Goal: Task Accomplishment & Management: Manage account settings

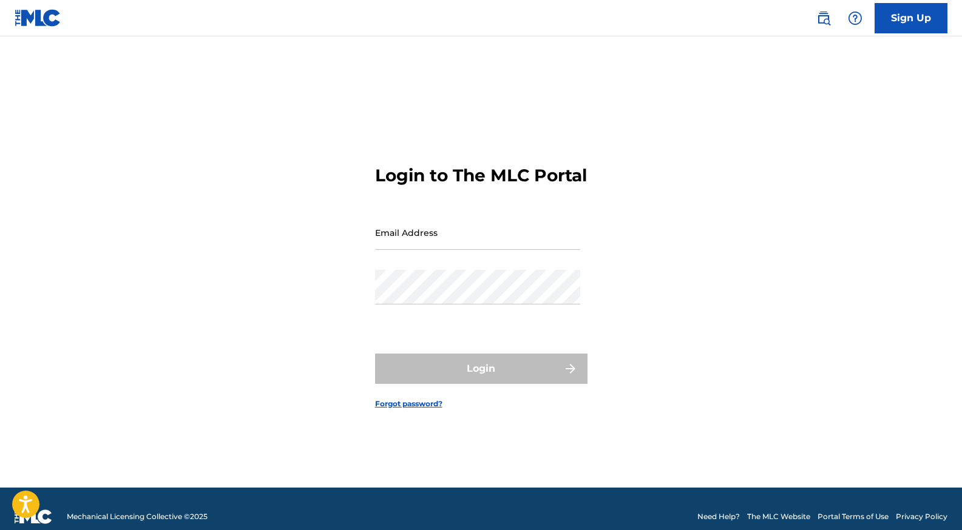
type input "[EMAIL_ADDRESS][DOMAIN_NAME]"
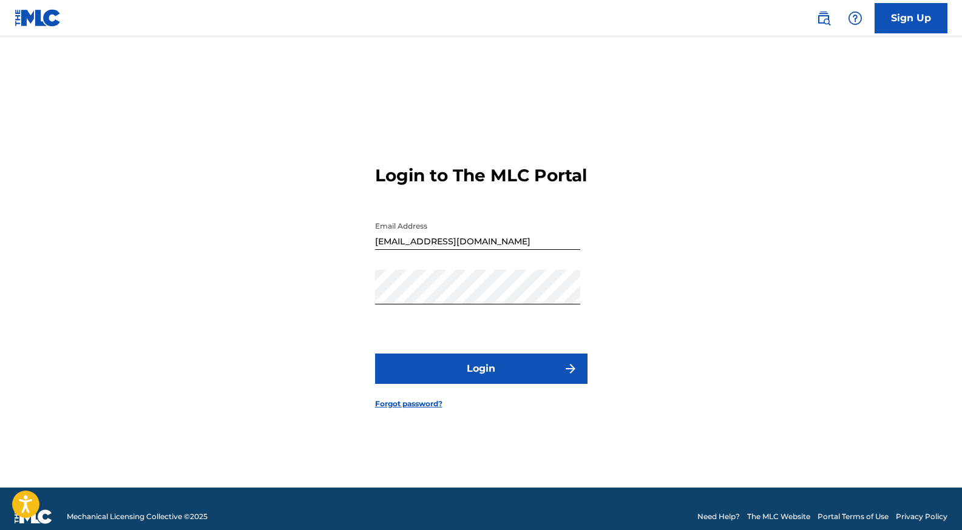
click at [542, 380] on div "Login" at bounding box center [481, 369] width 212 height 30
click at [542, 380] on button "Login" at bounding box center [481, 369] width 212 height 30
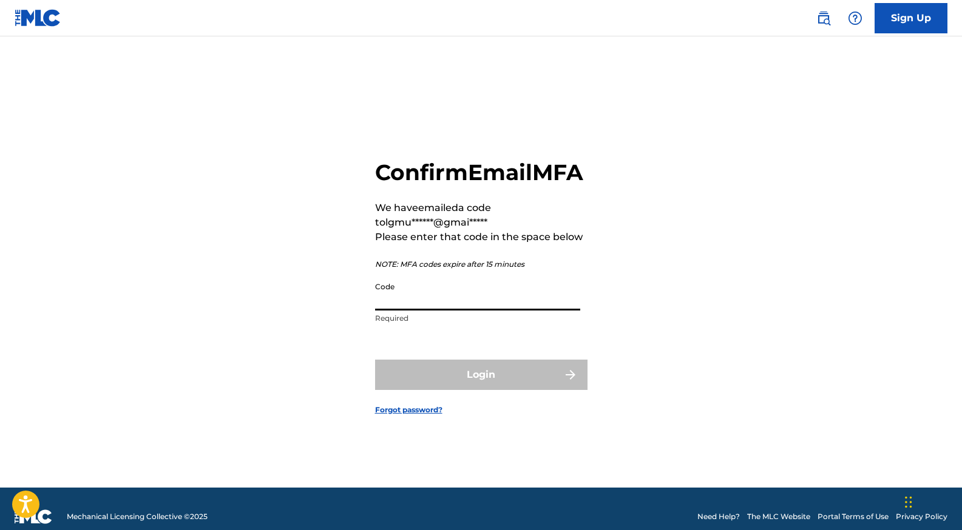
paste input "913476"
click at [497, 308] on input "913476" at bounding box center [477, 293] width 205 height 35
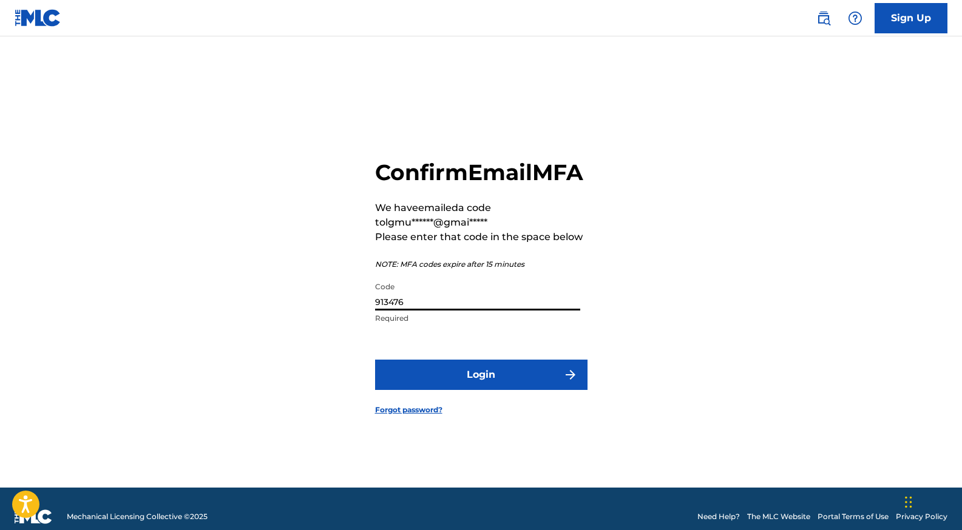
type input "913476"
click at [506, 390] on button "Login" at bounding box center [481, 375] width 212 height 30
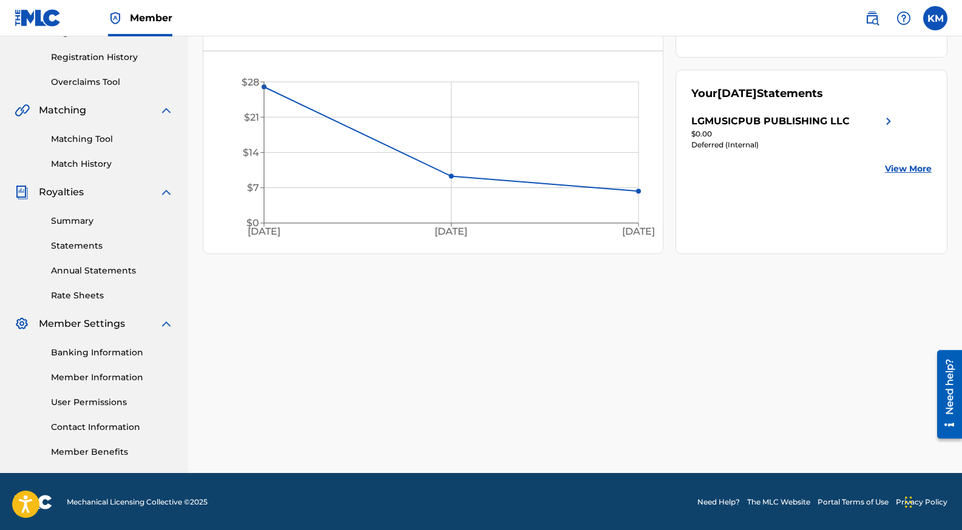
scroll to position [222, 0]
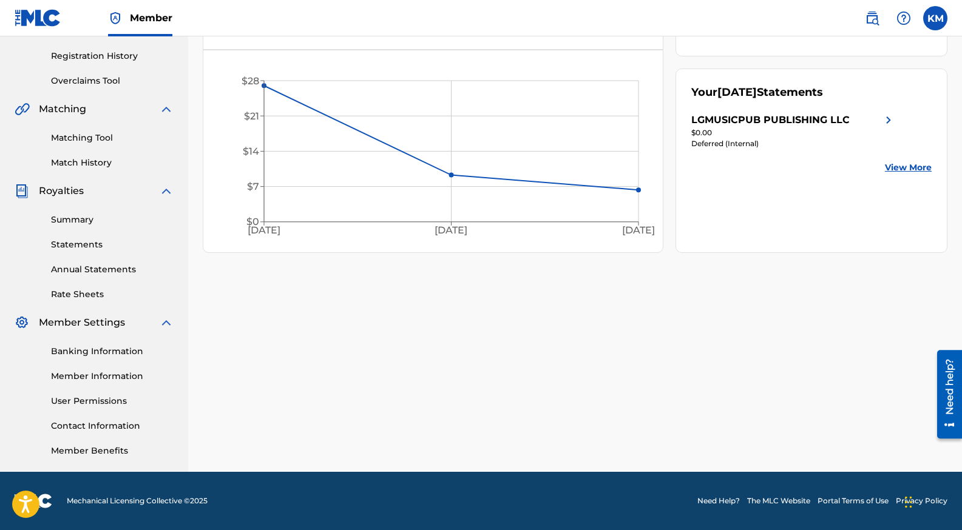
click at [109, 376] on link "Member Information" at bounding box center [112, 376] width 123 height 13
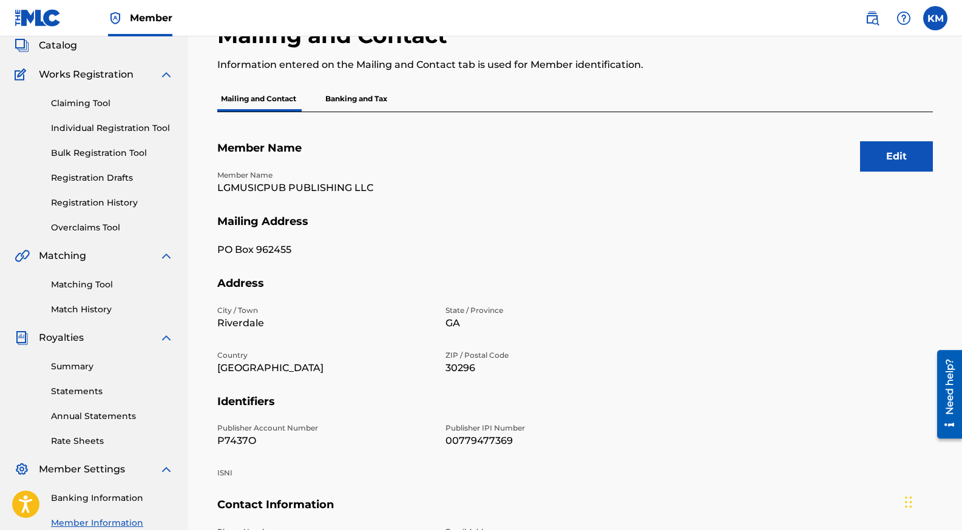
scroll to position [79, 0]
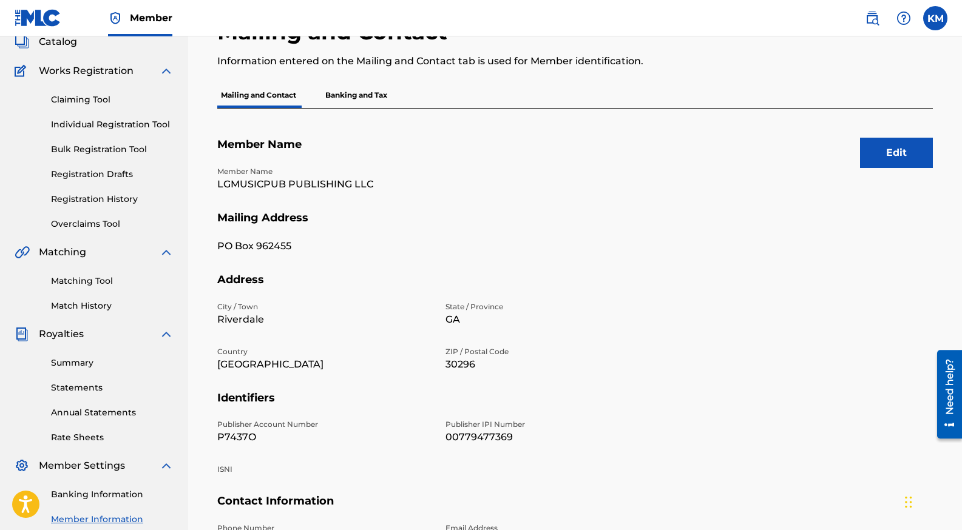
click at [889, 149] on button "Edit" at bounding box center [896, 153] width 73 height 30
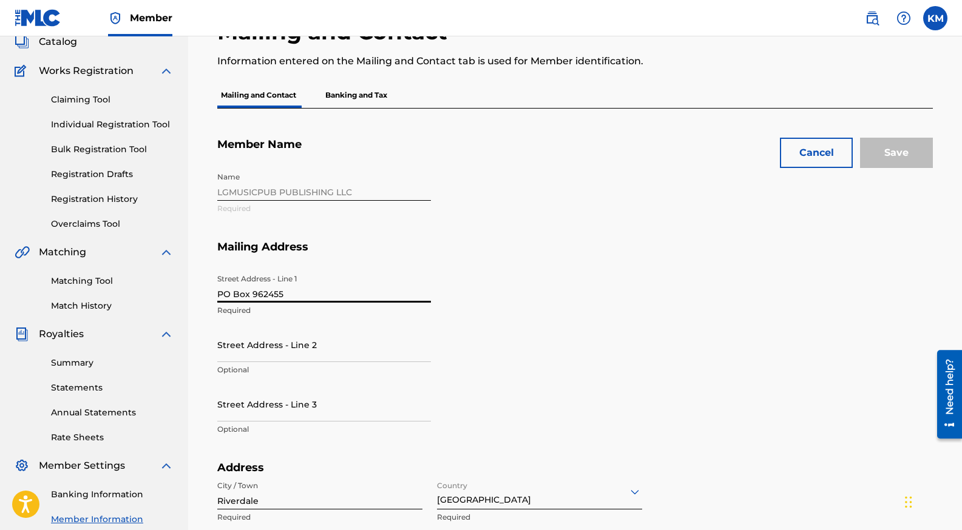
click at [353, 289] on input "PO Box 962455" at bounding box center [324, 285] width 214 height 35
type input "[STREET_ADDRESS]"
type input "[GEOGRAPHIC_DATA]"
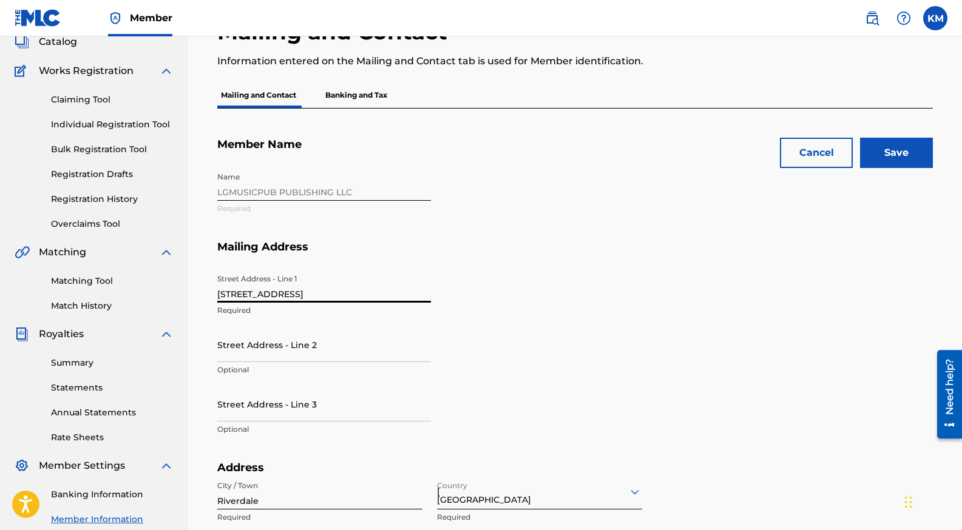
type input "1"
type input "[EMAIL_ADDRESS][DOMAIN_NAME]"
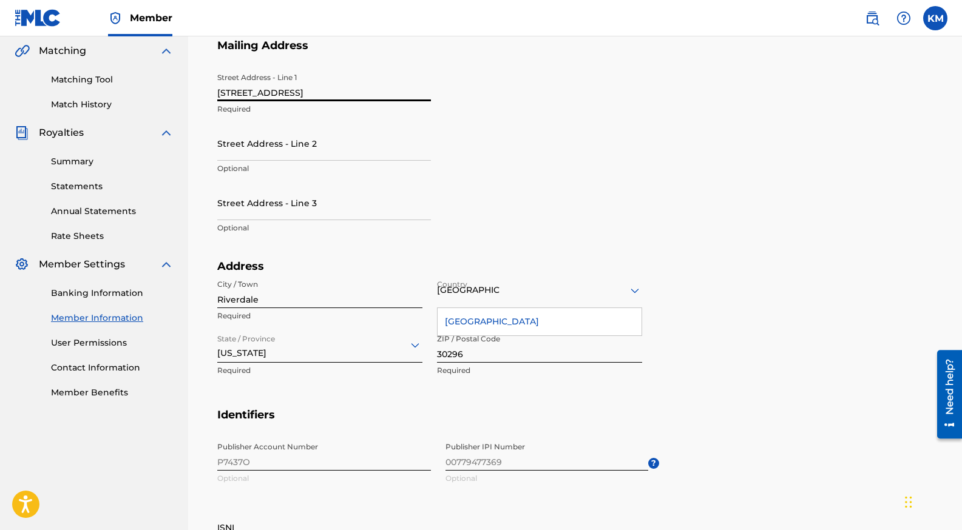
scroll to position [280, 0]
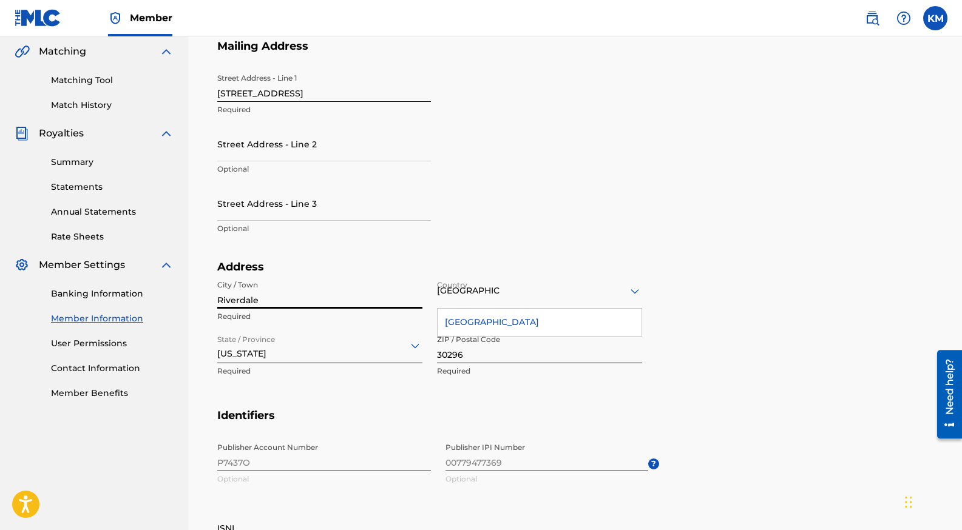
click at [302, 297] on input "Riverdale" at bounding box center [319, 291] width 205 height 35
type input "[GEOGRAPHIC_DATA]"
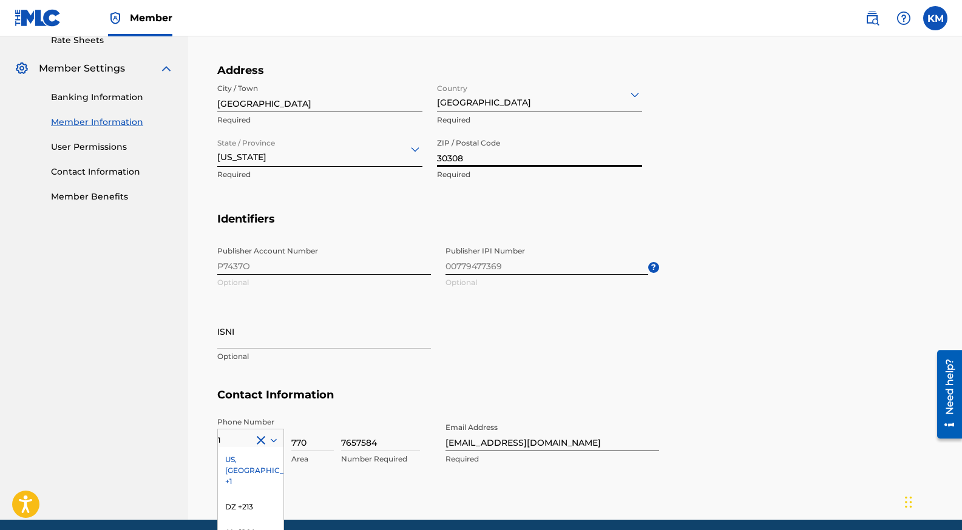
scroll to position [575, 0]
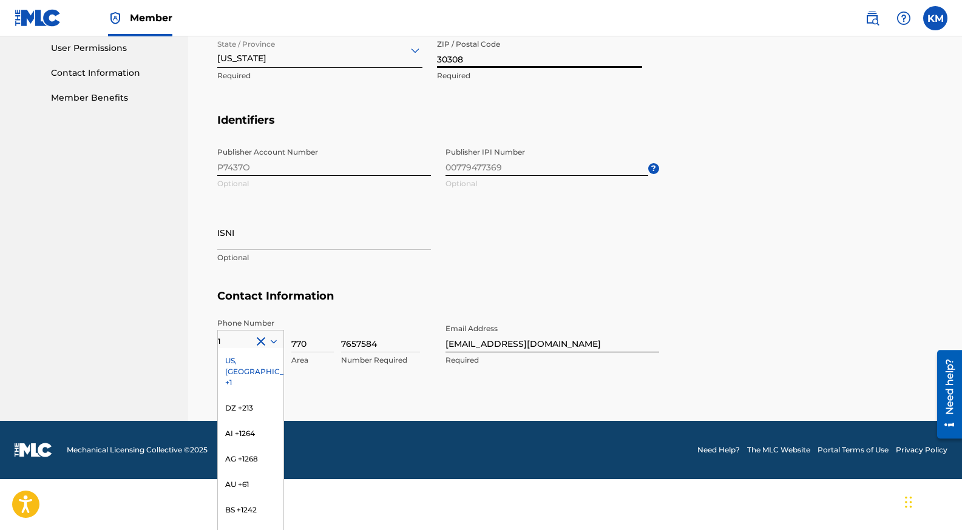
type input "30308"
click at [366, 255] on p "Optional" at bounding box center [324, 257] width 214 height 11
click at [247, 363] on div "US, [GEOGRAPHIC_DATA] +1" at bounding box center [251, 371] width 66 height 47
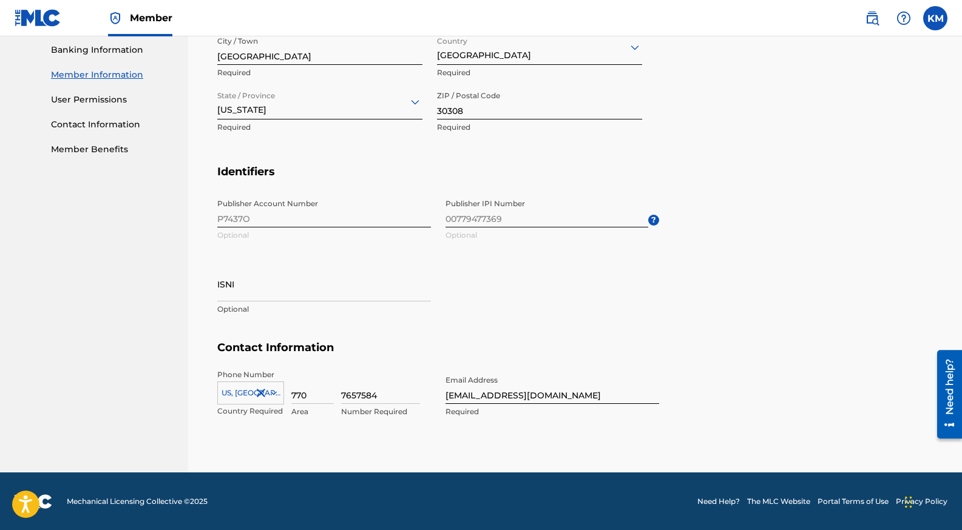
click at [510, 391] on input "[EMAIL_ADDRESS][DOMAIN_NAME]" at bounding box center [552, 387] width 214 height 35
type input "[EMAIL_ADDRESS][DOMAIN_NAME]"
click at [741, 388] on section "Contact Information Phone Number [GEOGRAPHIC_DATA] +1 Country Required 770 Area…" at bounding box center [575, 392] width 716 height 103
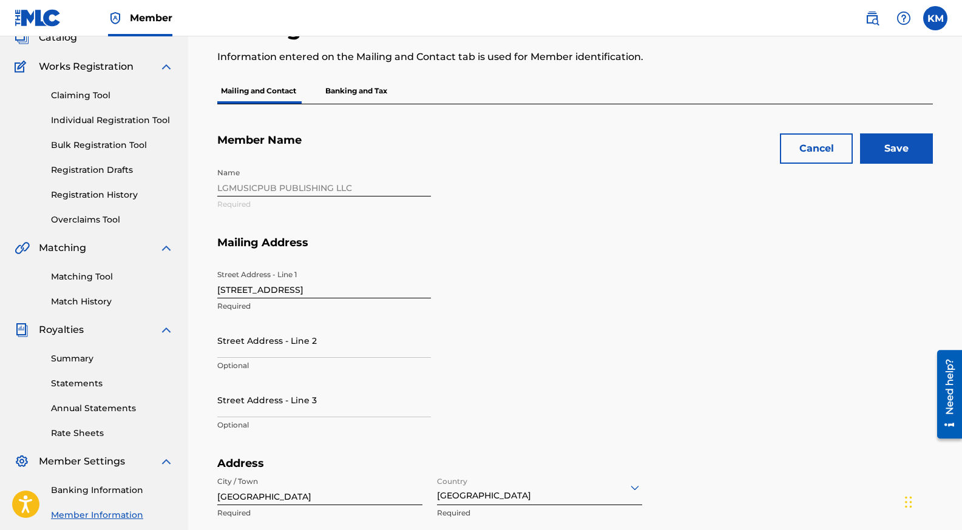
scroll to position [76, 0]
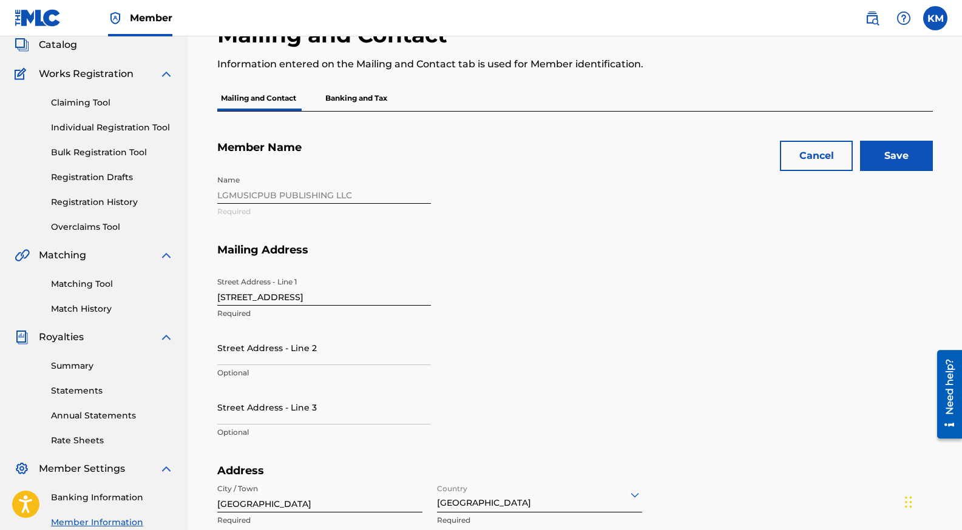
click at [883, 151] on input "Save" at bounding box center [896, 156] width 73 height 30
